Goal: Transaction & Acquisition: Purchase product/service

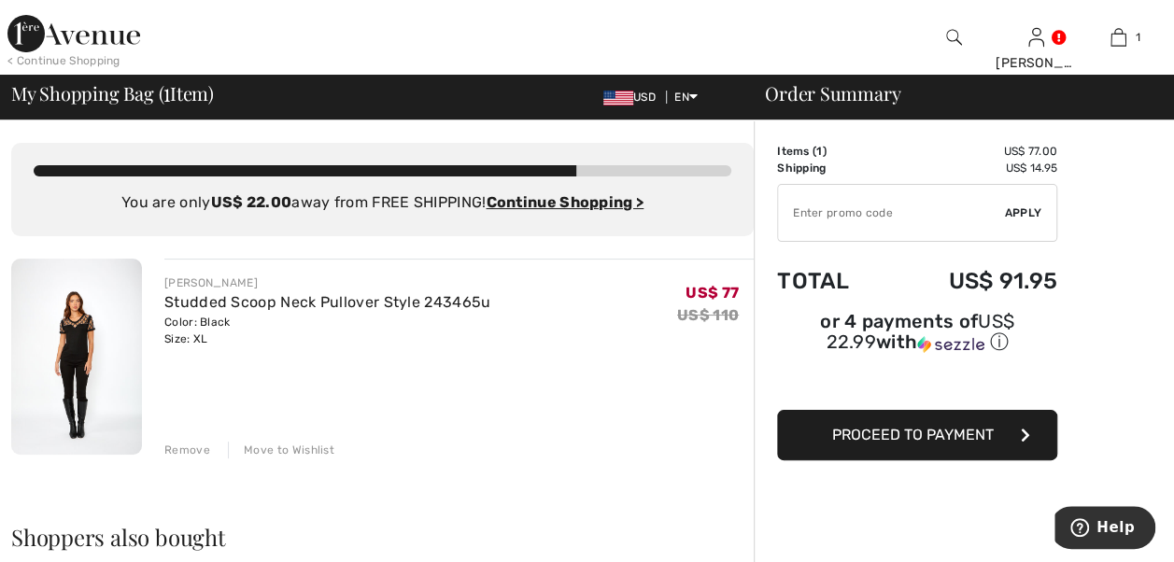
click at [956, 426] on span "Proceed to Payment" at bounding box center [913, 435] width 162 height 18
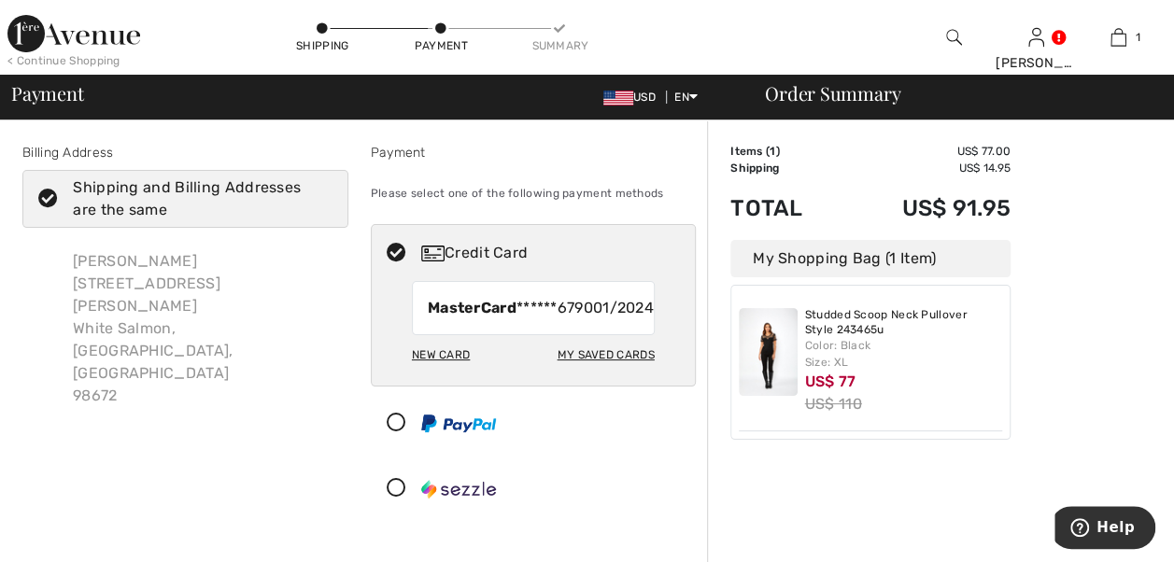
click at [456, 371] on div "New Card" at bounding box center [441, 355] width 58 height 32
radio input "true"
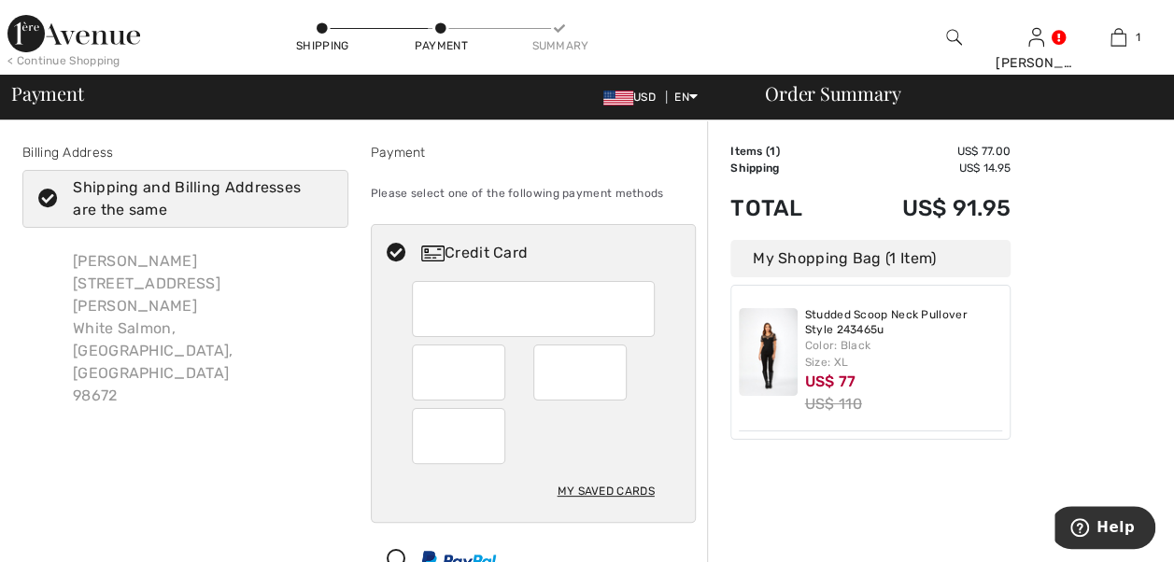
click at [344, 488] on div "Billing Address Shipping and Billing Addresses are the same Laura Cheney 345 W …" at bounding box center [185, 402] width 348 height 518
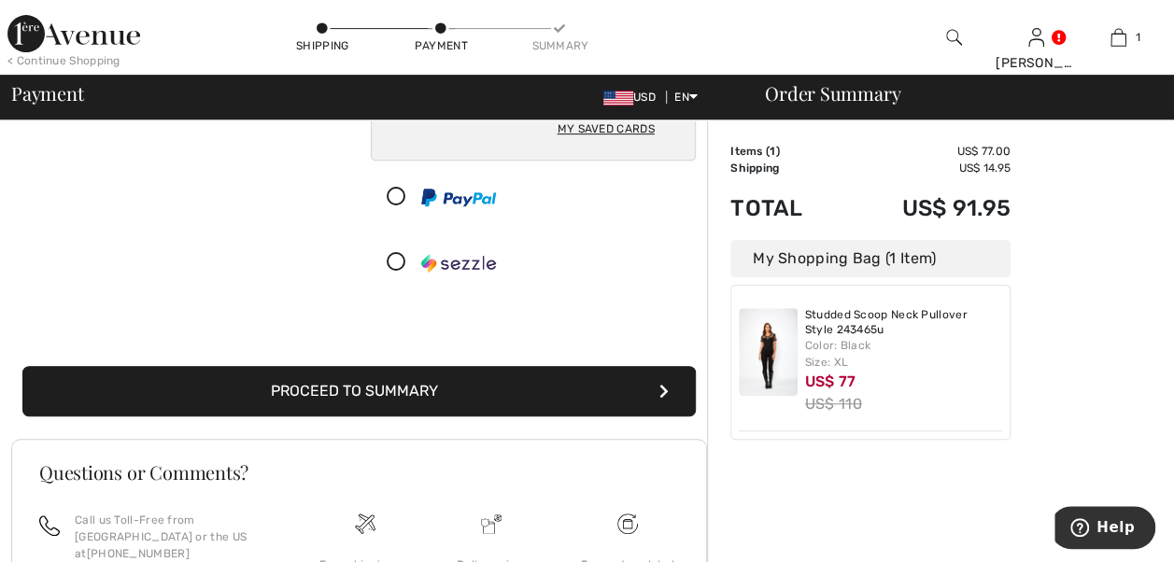
scroll to position [370, 0]
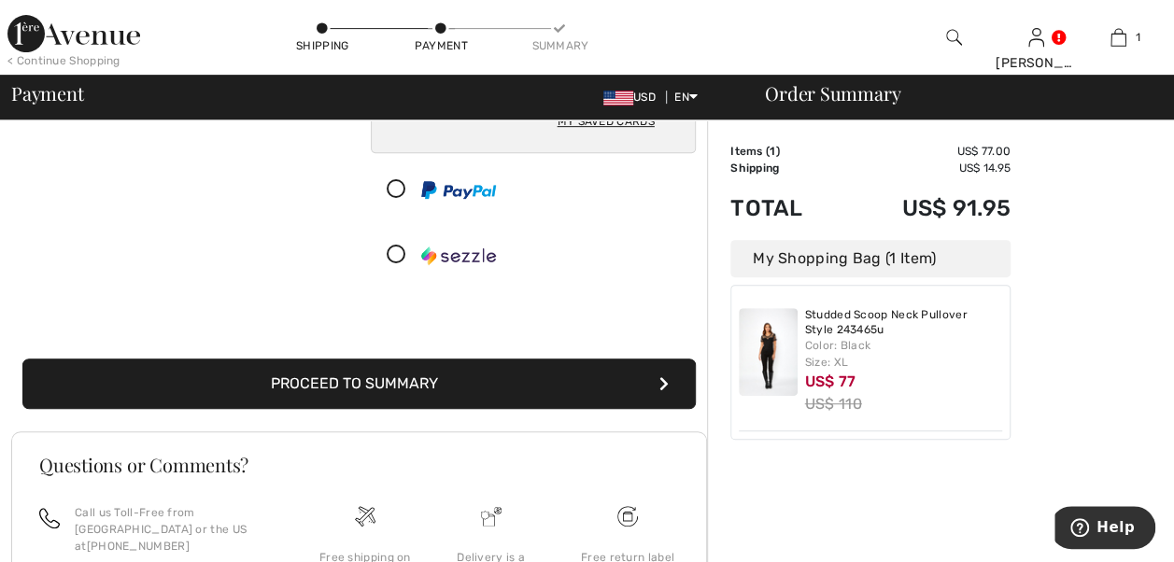
click at [400, 409] on button "Proceed to Summary" at bounding box center [358, 384] width 673 height 50
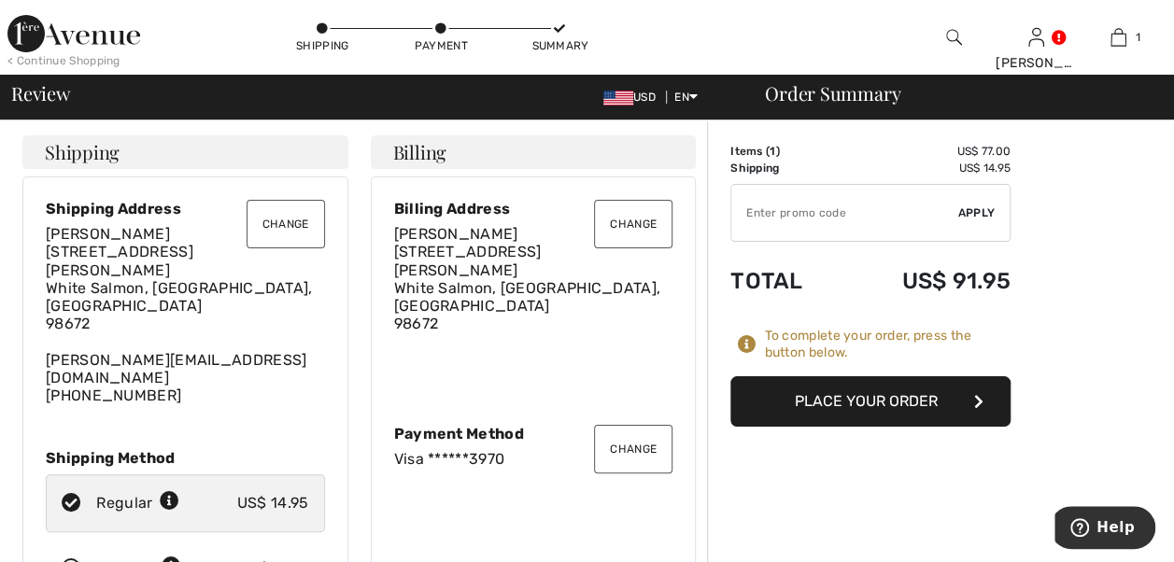
click at [616, 244] on button "Change" at bounding box center [633, 224] width 78 height 49
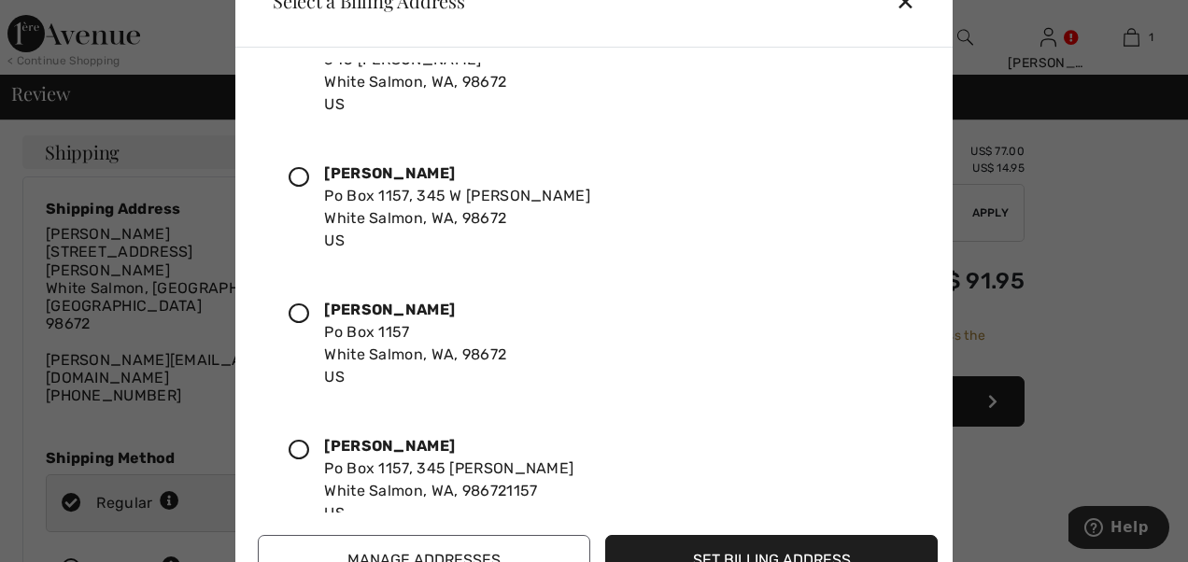
scroll to position [341, 0]
click at [309, 323] on icon at bounding box center [298, 312] width 21 height 21
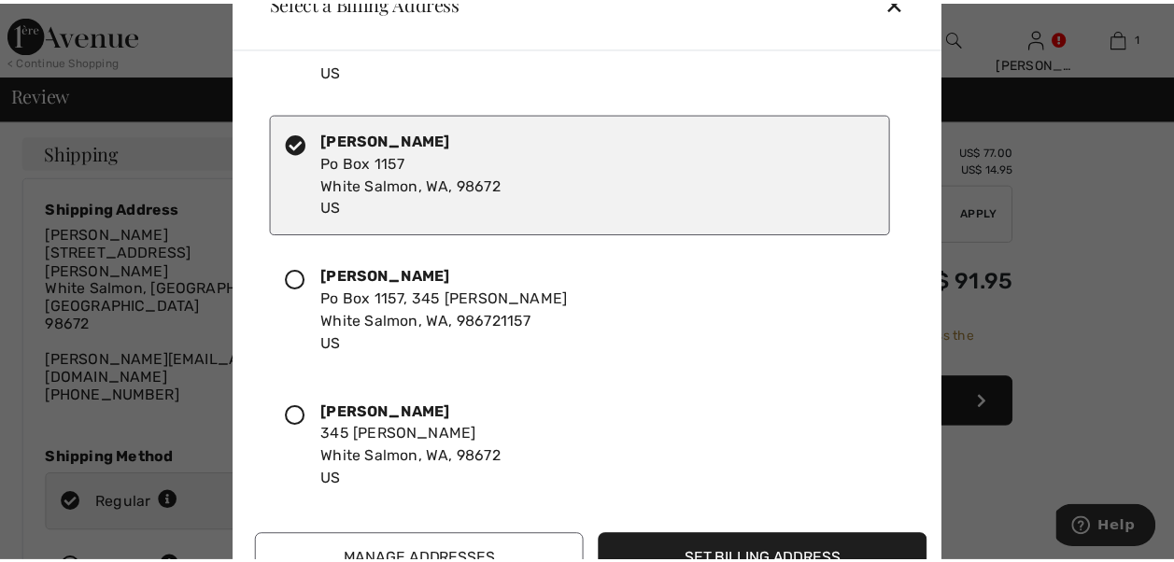
scroll to position [525, 0]
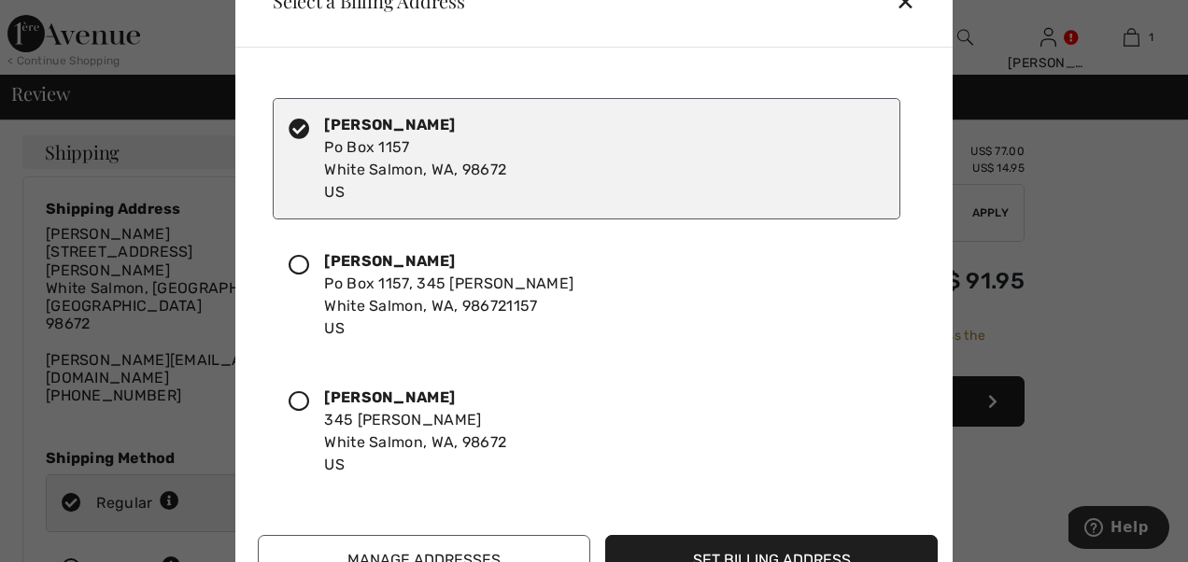
click at [687, 542] on button "Set Billing Address" at bounding box center [771, 560] width 332 height 50
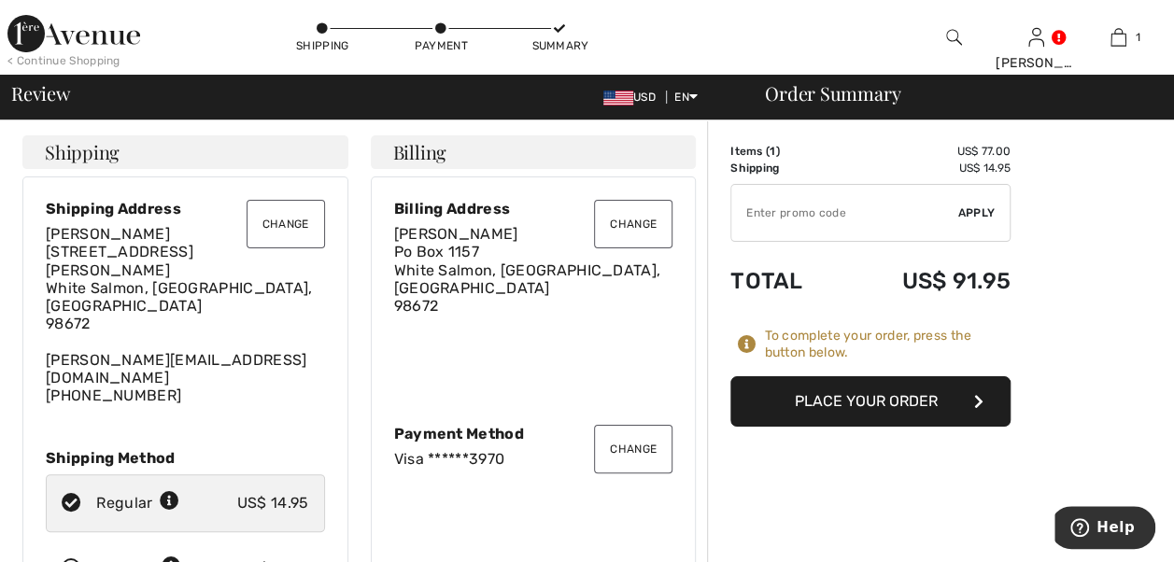
click at [868, 427] on button "Place Your Order" at bounding box center [870, 401] width 280 height 50
